Goal: Information Seeking & Learning: Learn about a topic

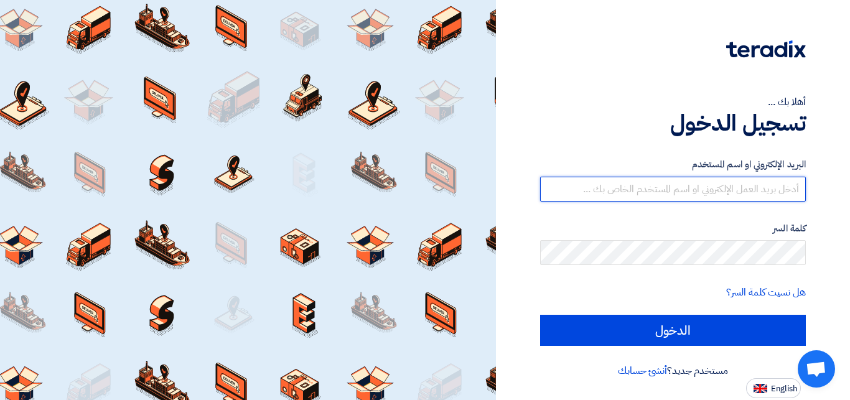
click at [630, 189] on input "text" at bounding box center [673, 189] width 266 height 25
type input "[EMAIL_ADDRESS][DOMAIN_NAME]"
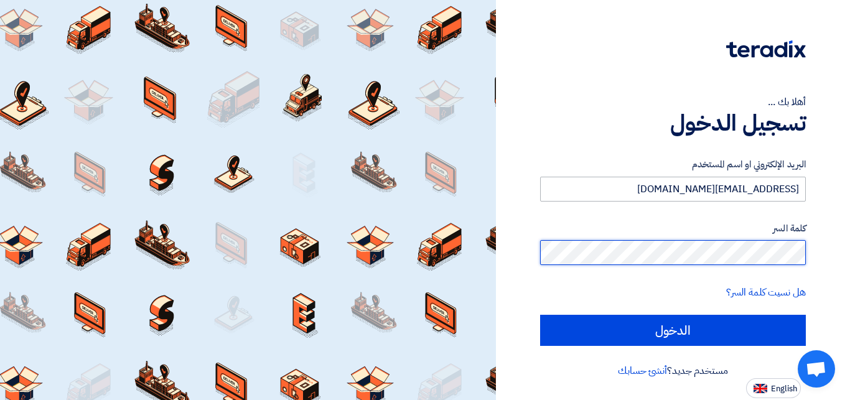
click at [540, 315] on input "الدخول" at bounding box center [673, 330] width 266 height 31
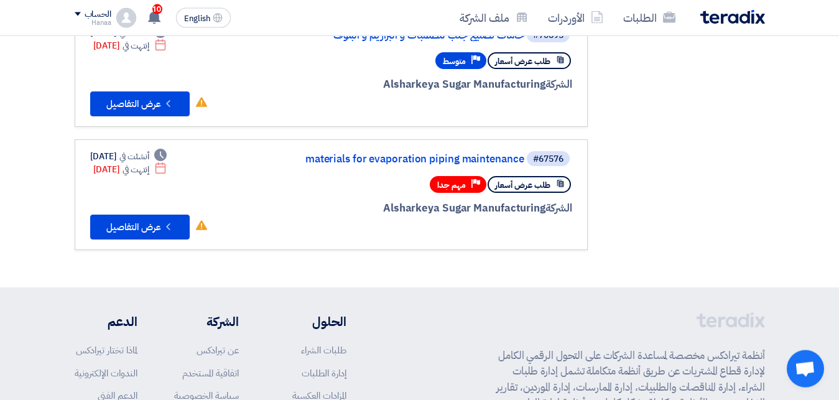
scroll to position [488, 0]
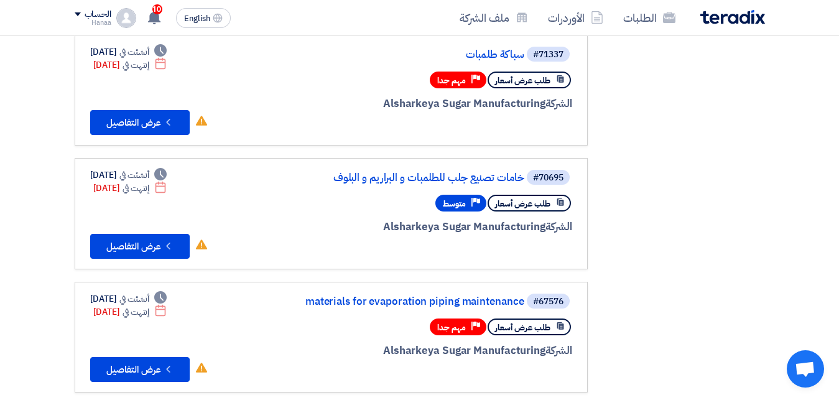
click at [149, 192] on span "إنتهت في" at bounding box center [136, 188] width 27 height 13
click at [90, 186] on link "#70695 خامات تصنيع جلب للطلمبات و البراريم و البلوف طلب عرض أسعار Priority متوس…" at bounding box center [331, 213] width 513 height 111
click at [12, 208] on section "الدعوات الخاصة الدعوات الخاصة 6 الطلبات المقبولة الطلبات المقبولة 7 صفقات رابحة…" at bounding box center [419, 19] width 839 height 821
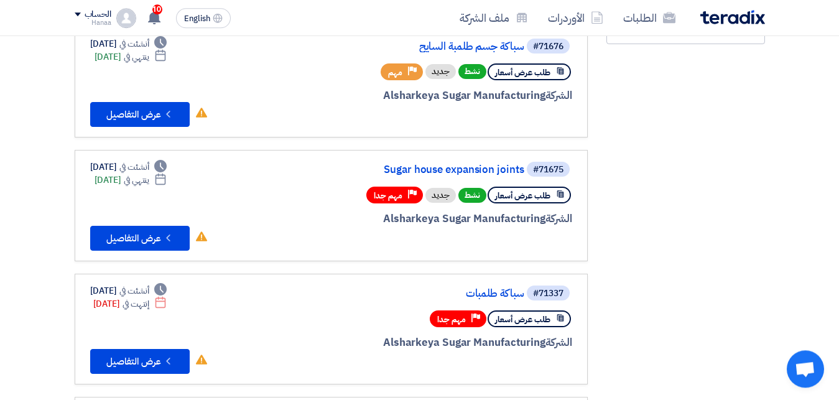
scroll to position [253, 0]
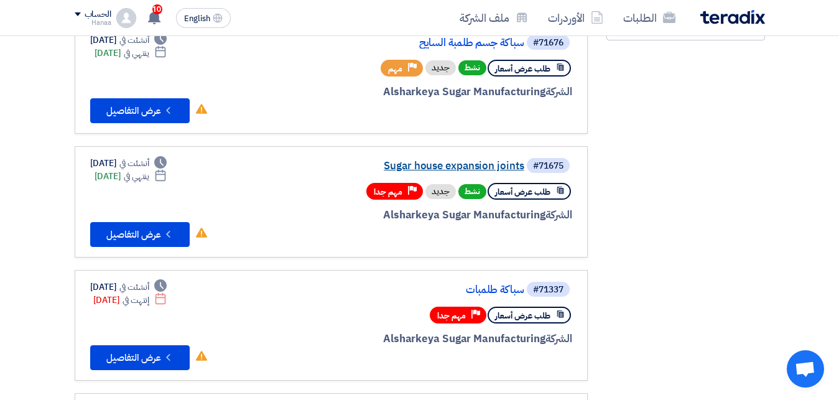
click at [471, 165] on link "Sugar house expansion joints" at bounding box center [400, 166] width 249 height 11
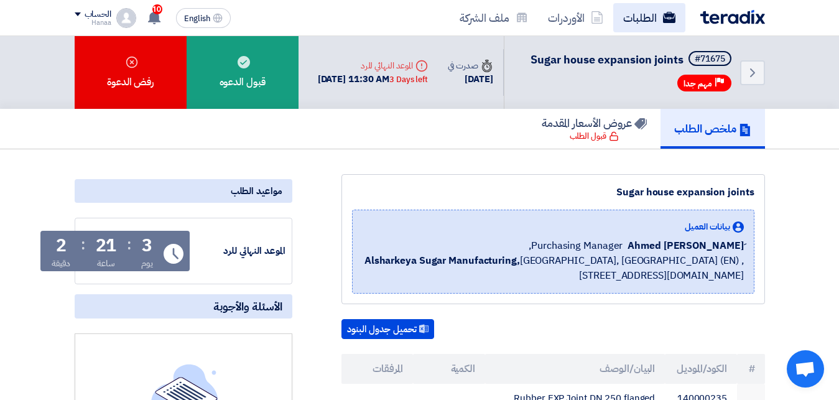
click at [644, 15] on link "الطلبات" at bounding box center [650, 17] width 72 height 29
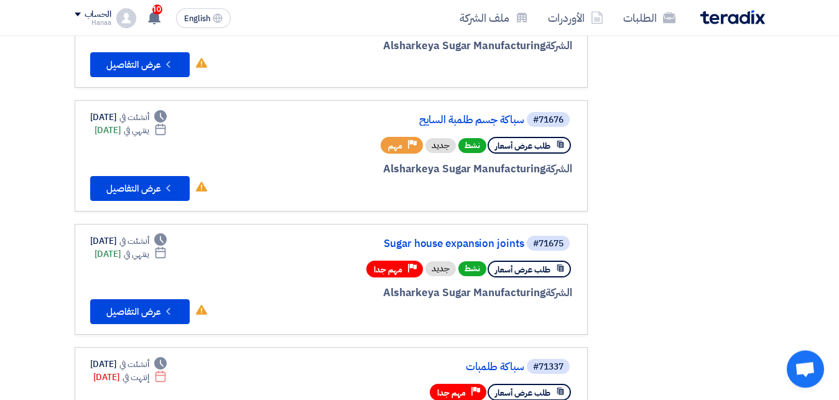
scroll to position [314, 0]
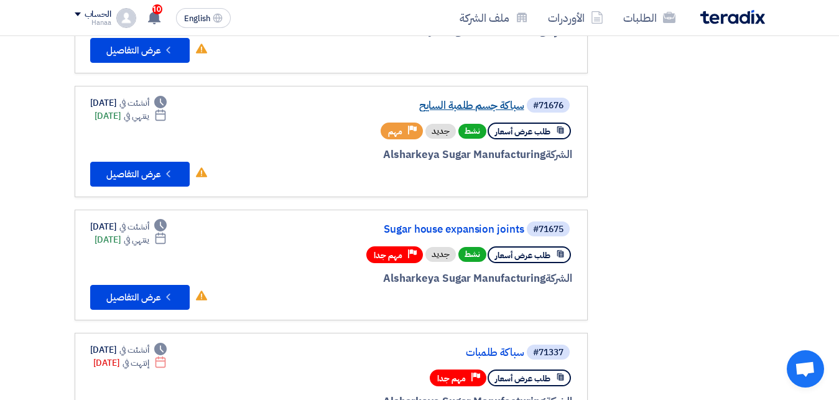
click at [446, 102] on link "سباكة جسم طلمبة السايح" at bounding box center [400, 105] width 249 height 11
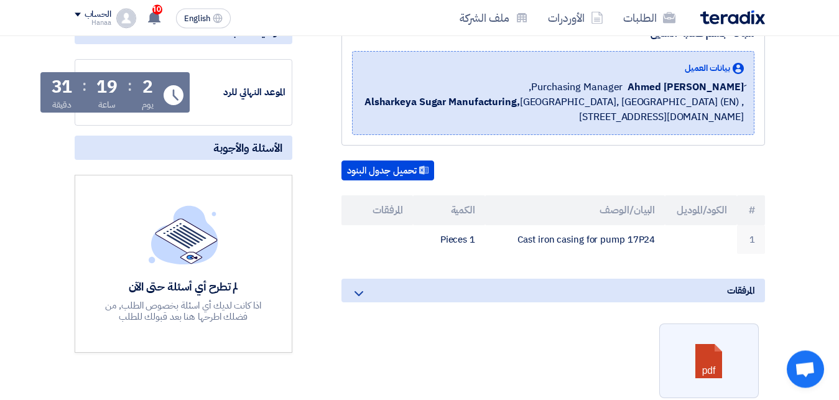
scroll to position [157, 0]
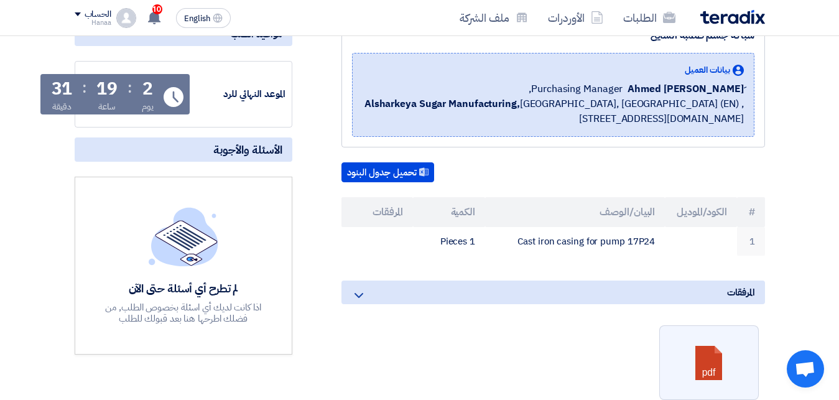
click at [493, 334] on ul "pdf Download file .pdf" at bounding box center [554, 372] width 424 height 106
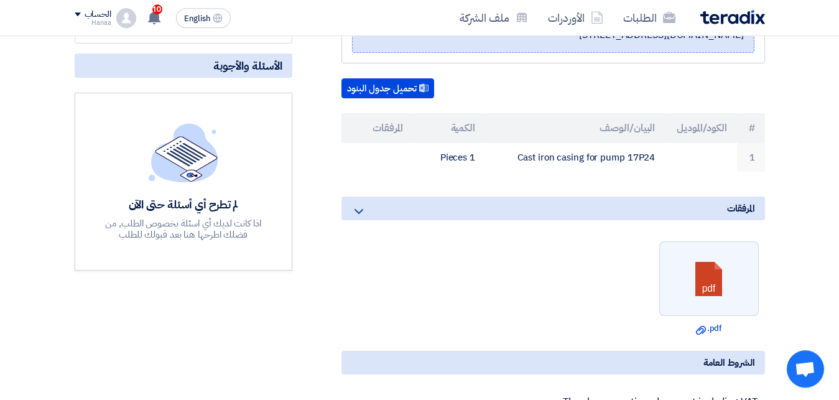
scroll to position [314, 0]
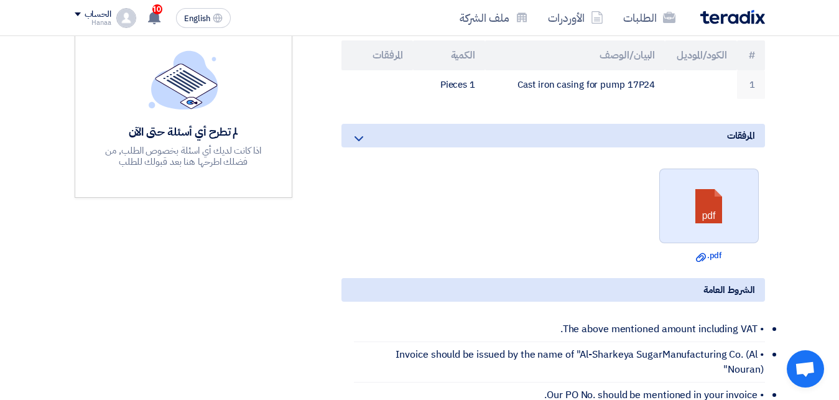
click at [733, 202] on link at bounding box center [710, 206] width 100 height 75
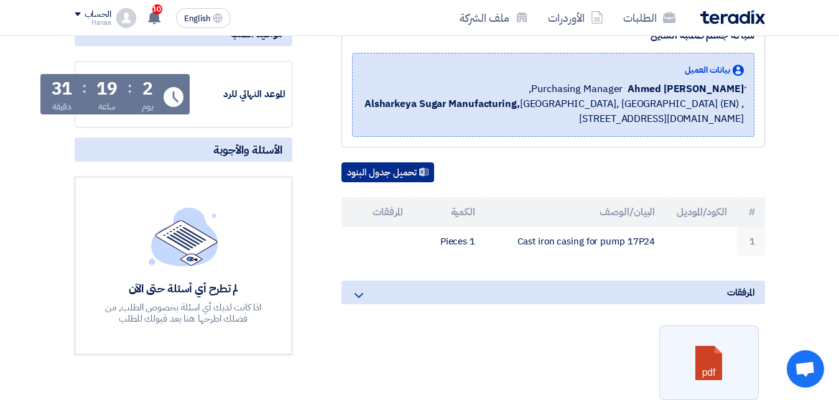
scroll to position [0, 0]
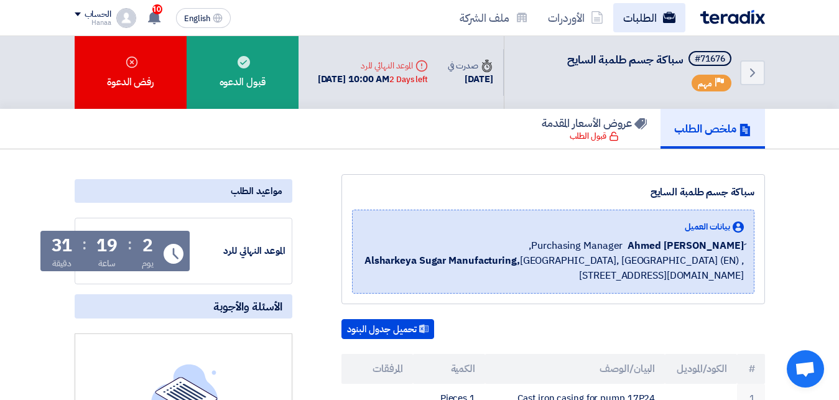
click at [627, 15] on link "الطلبات" at bounding box center [650, 17] width 72 height 29
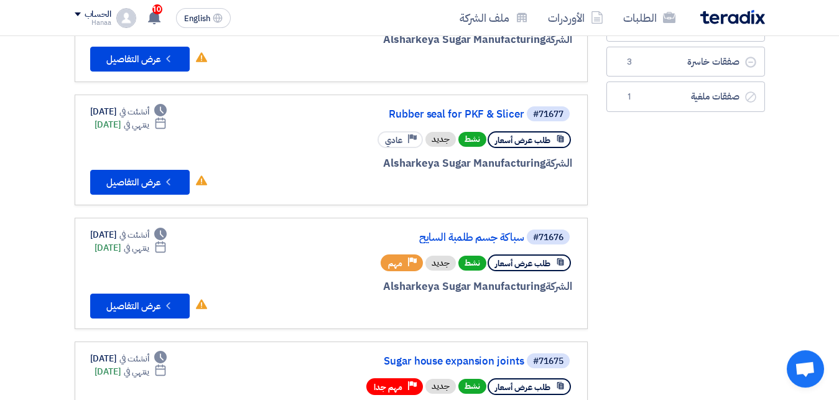
scroll to position [157, 0]
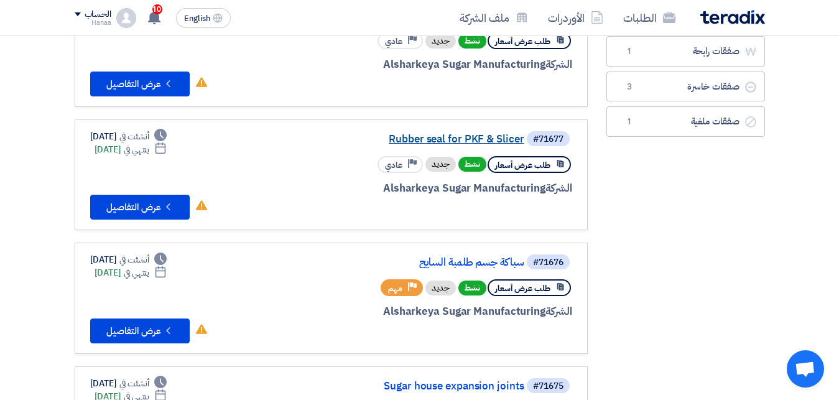
click at [459, 139] on link "Rubber seal for PKF & Slicer" at bounding box center [400, 139] width 249 height 11
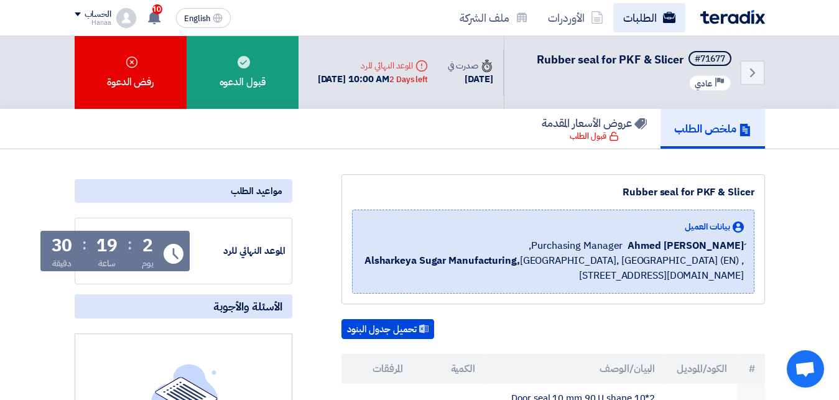
click at [648, 21] on link "الطلبات" at bounding box center [650, 17] width 72 height 29
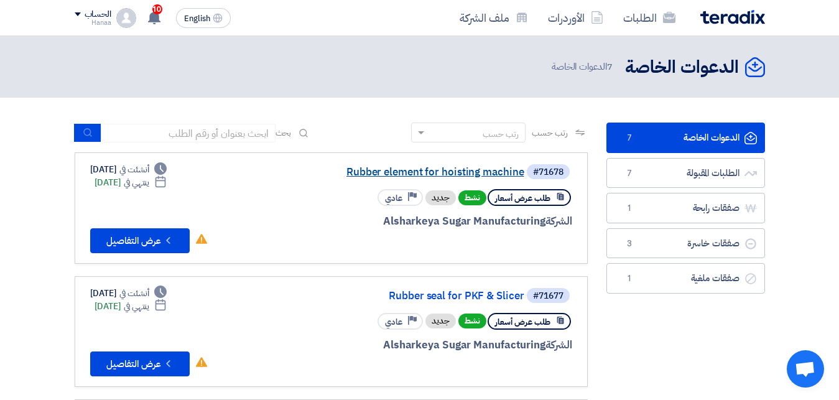
click at [452, 171] on link "Rubber element for hoisting machine" at bounding box center [400, 172] width 249 height 11
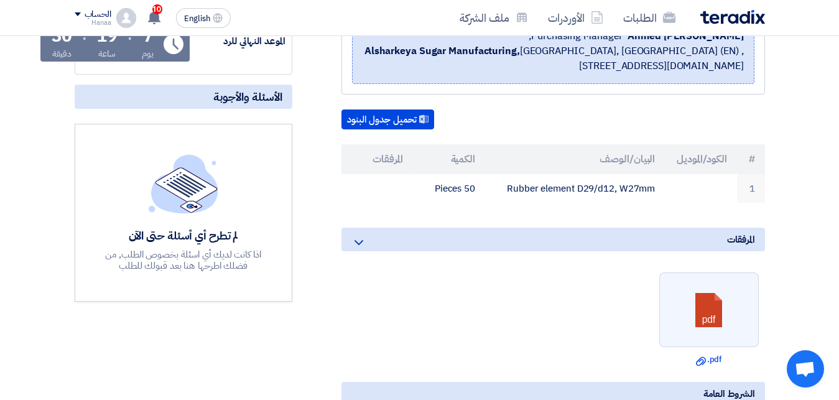
scroll to position [157, 0]
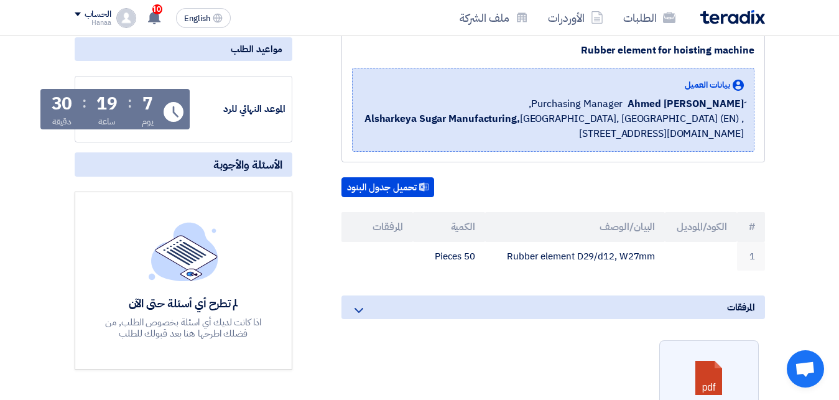
click at [361, 315] on icon at bounding box center [359, 310] width 15 height 15
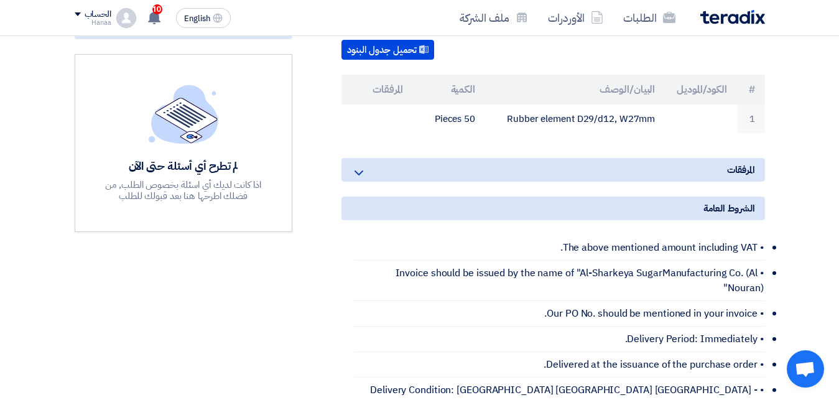
scroll to position [314, 0]
